Goal: Check status: Check status

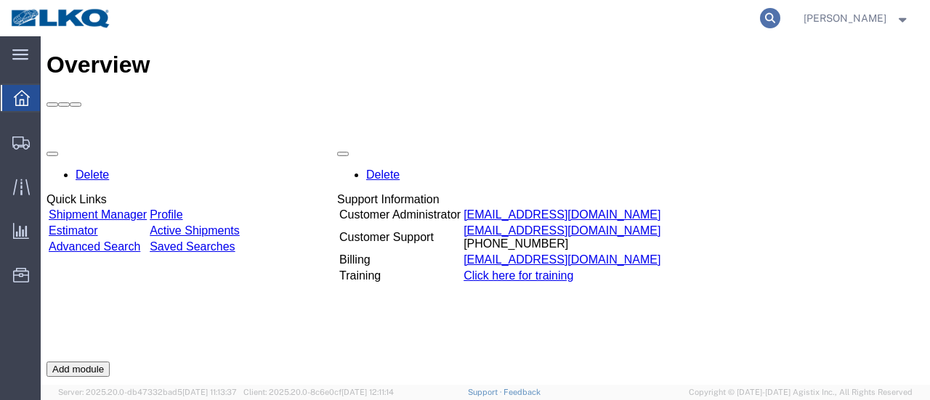
click at [780, 19] on icon at bounding box center [770, 18] width 20 height 20
type input "56682212"
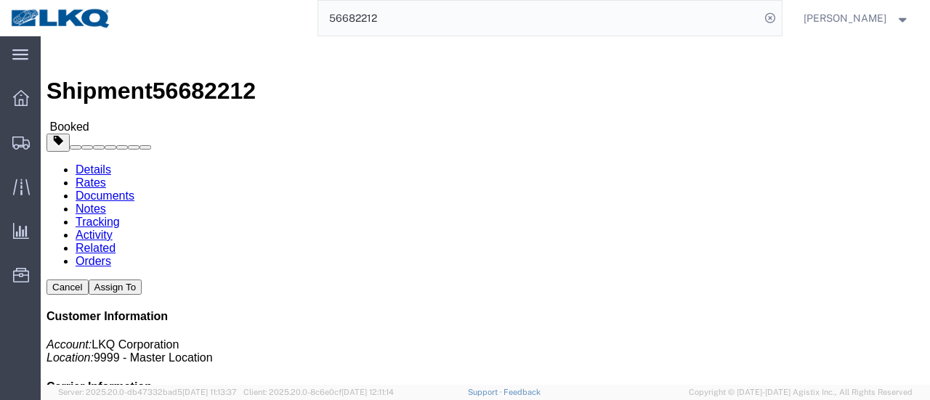
click link "Documents"
